Goal: Information Seeking & Learning: Learn about a topic

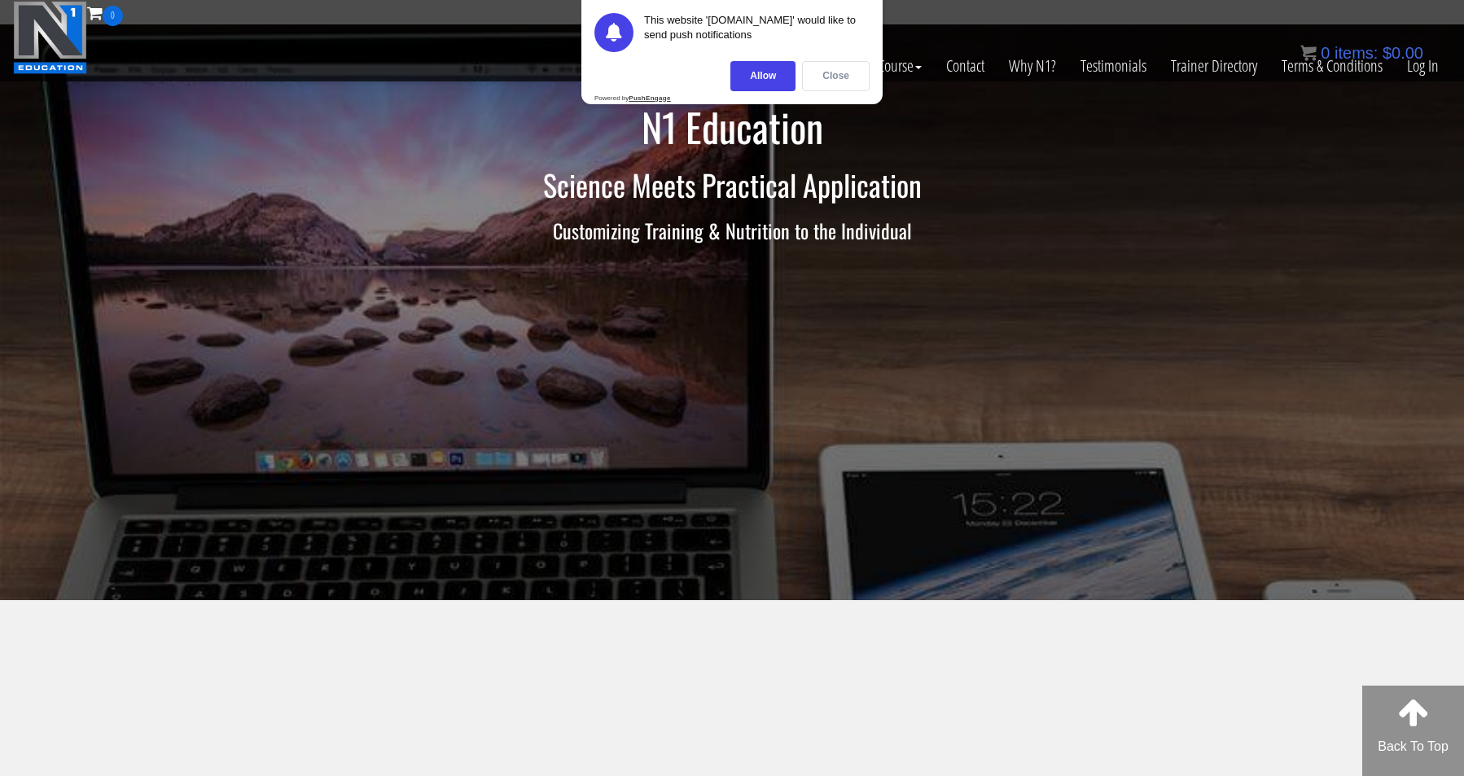
click at [828, 70] on div "Close" at bounding box center [836, 76] width 68 height 30
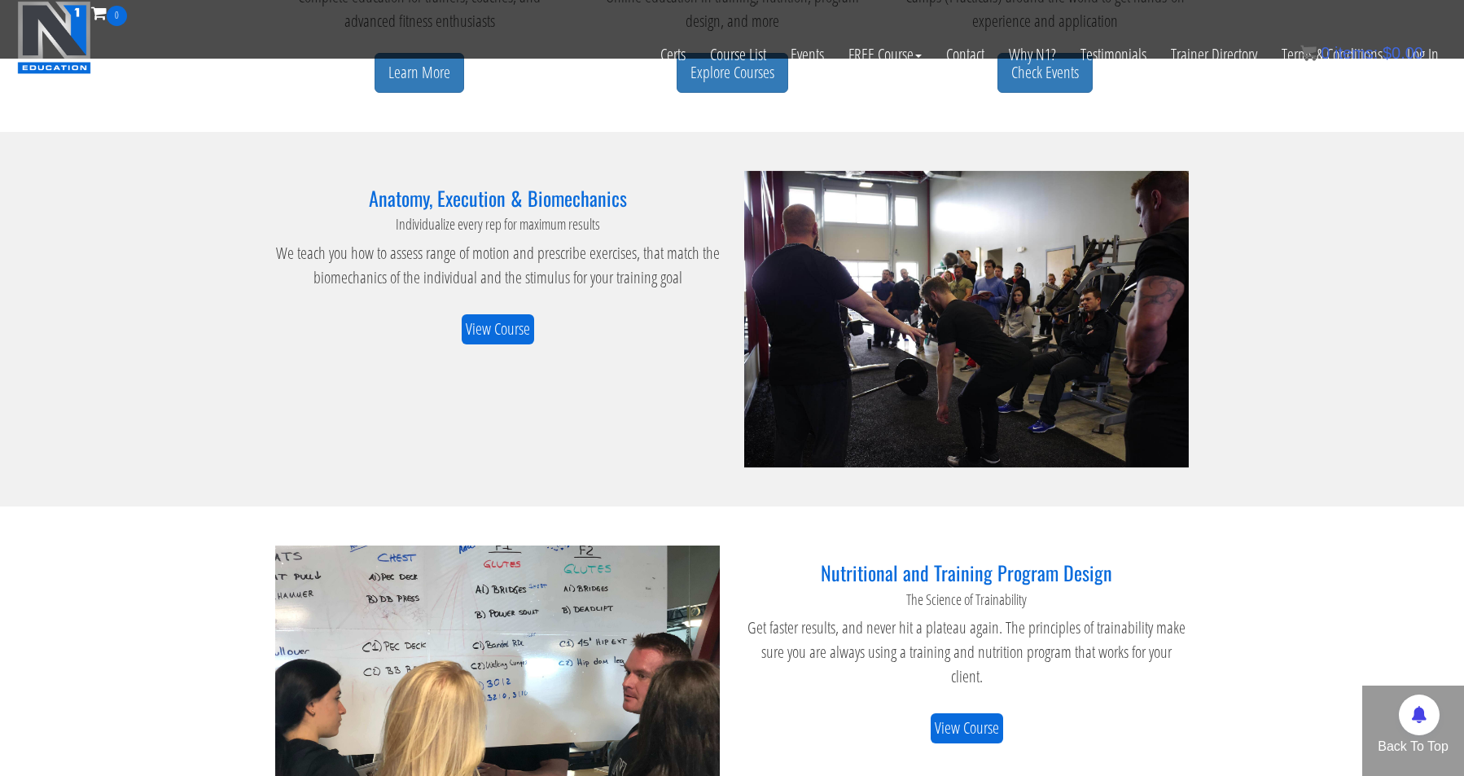
scroll to position [1076, 0]
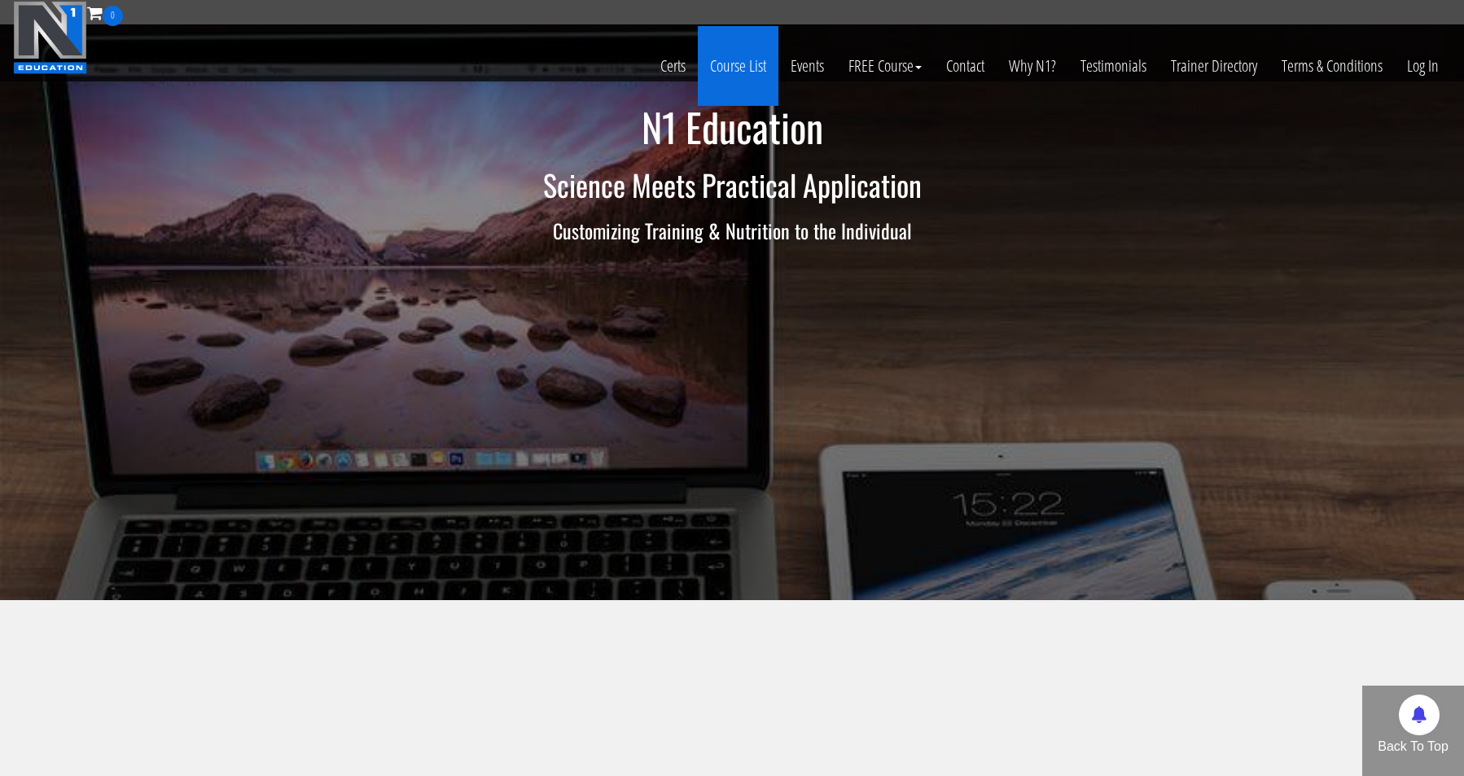
click at [744, 61] on link "Course List" at bounding box center [738, 66] width 81 height 80
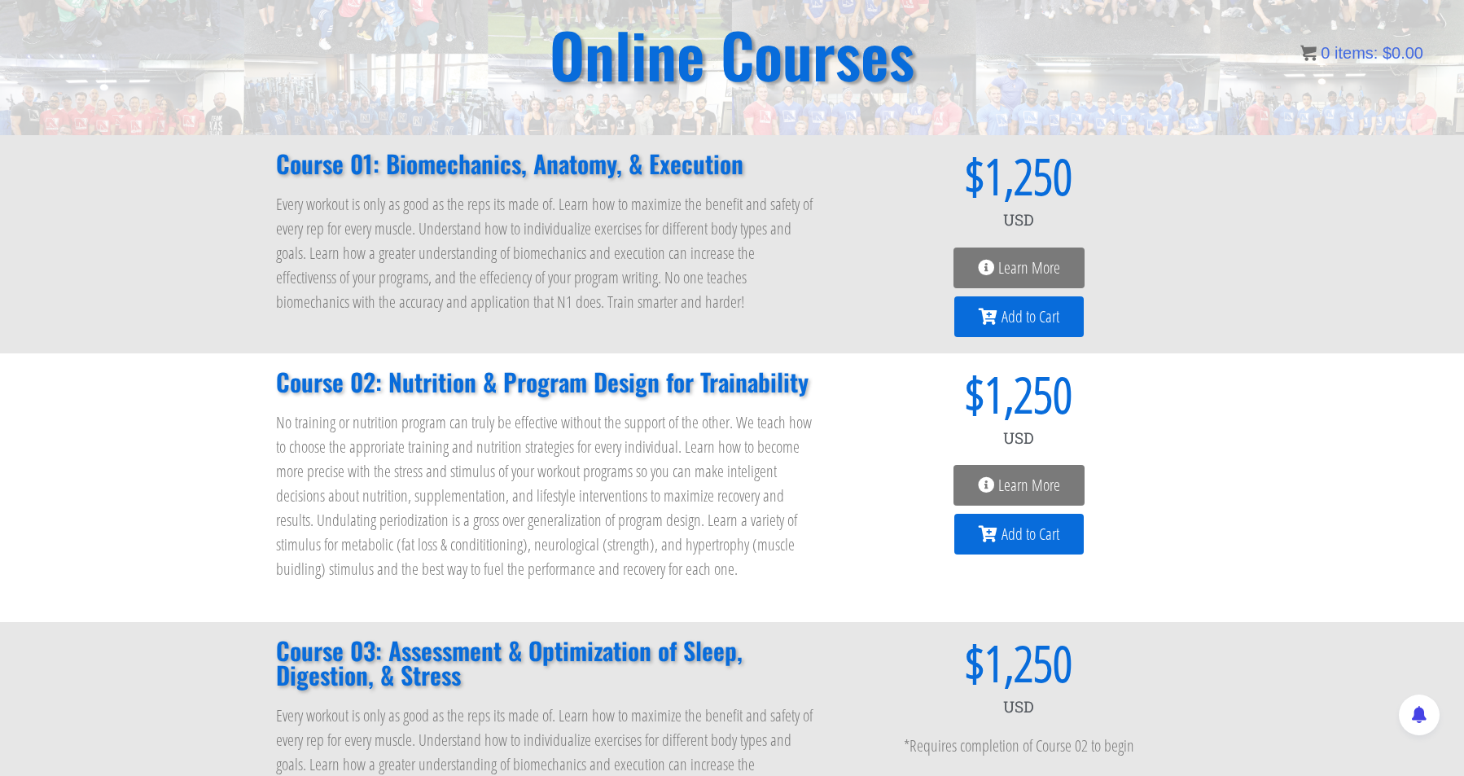
scroll to position [134, 0]
drag, startPoint x: 1374, startPoint y: 2, endPoint x: 1008, endPoint y: 264, distance: 449.9
click at [1008, 264] on span "Learn More" at bounding box center [1029, 268] width 62 height 16
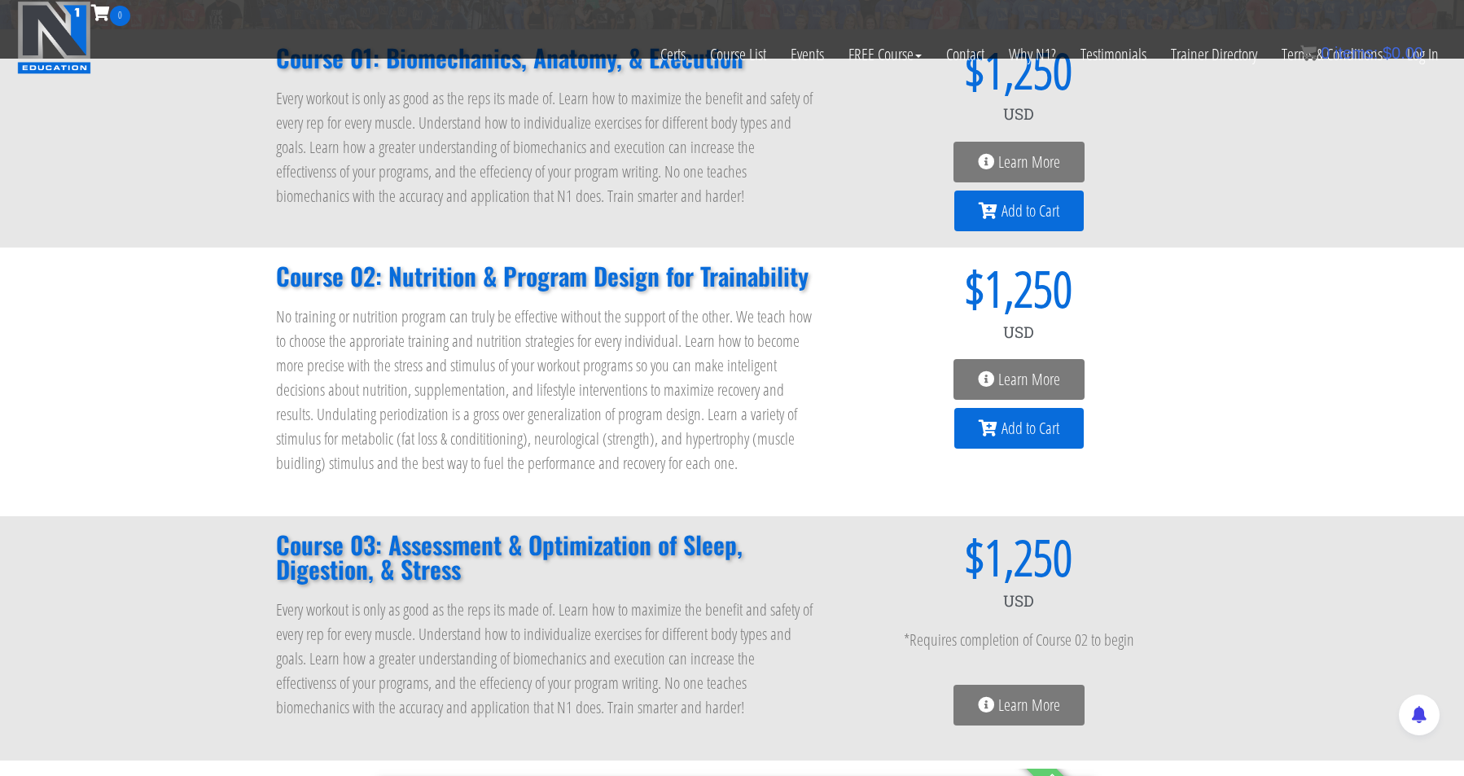
click at [673, 1] on div "0 Certs Course List Events FREE Course Course Preview – Biomechanics Course Pre…" at bounding box center [732, 29] width 1438 height 57
